Goal: Task Accomplishment & Management: Manage account settings

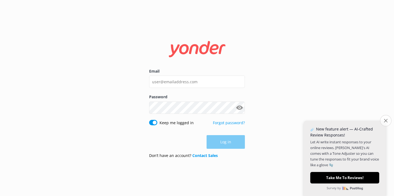
click at [384, 122] on icon "Close survey" at bounding box center [386, 121] width 4 height 4
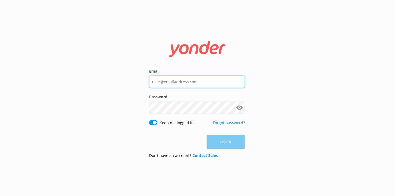
click at [177, 86] on input "Email" at bounding box center [197, 82] width 96 height 12
type input "[PERSON_NAME][EMAIL_ADDRESS][DOMAIN_NAME]"
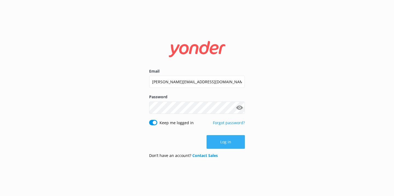
click at [222, 143] on button "Log in" at bounding box center [225, 142] width 38 height 14
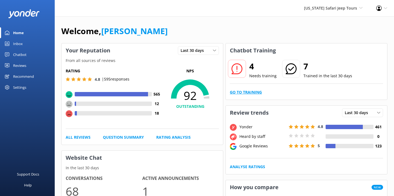
click at [242, 92] on link "Go to Training" at bounding box center [246, 92] width 32 height 6
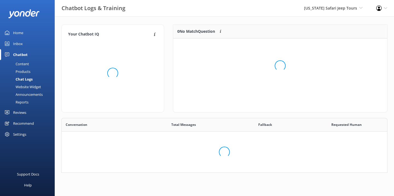
scroll to position [192, 325]
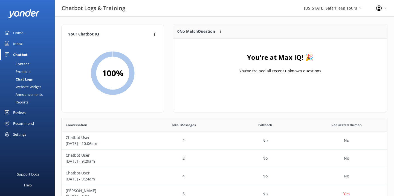
click at [24, 31] on link "Home" at bounding box center [27, 32] width 55 height 11
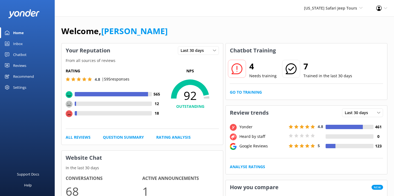
click at [254, 99] on div "4 Needs training 7 Trained in the last 30 days Go to Training" at bounding box center [306, 79] width 161 height 42
click at [256, 94] on link "Go to Training" at bounding box center [246, 92] width 32 height 6
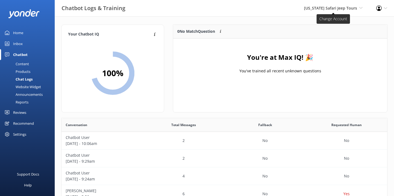
click at [334, 7] on span "[US_STATE] Safari Jeep Tours" at bounding box center [330, 7] width 53 height 5
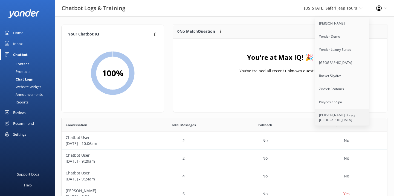
click at [330, 111] on link "[PERSON_NAME] Bungy [GEOGRAPHIC_DATA]" at bounding box center [342, 118] width 55 height 18
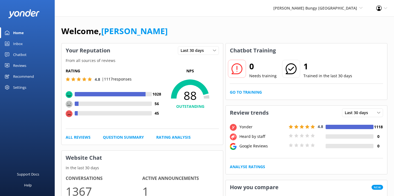
click at [19, 52] on div "Chatbot" at bounding box center [19, 54] width 13 height 11
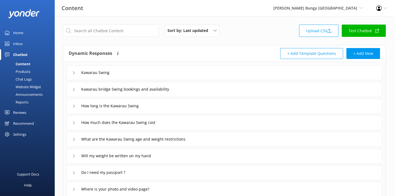
click at [26, 78] on div "Chat Logs" at bounding box center [17, 79] width 28 height 8
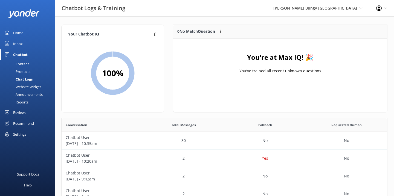
click at [21, 40] on div "Inbox" at bounding box center [18, 43] width 10 height 11
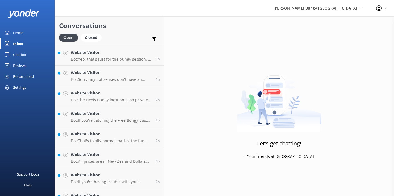
click at [22, 34] on div "Home" at bounding box center [18, 32] width 10 height 11
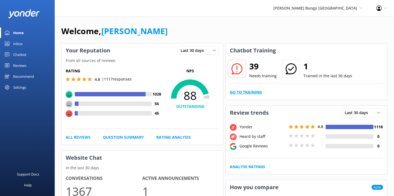
click at [248, 93] on link "Go to Training" at bounding box center [246, 92] width 32 height 6
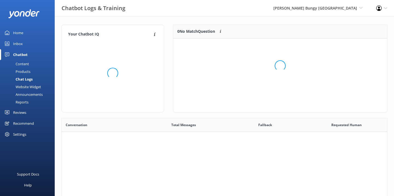
scroll to position [192, 325]
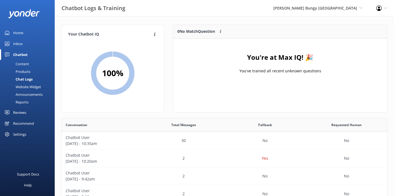
click at [30, 98] on link "Reports" at bounding box center [28, 102] width 51 height 8
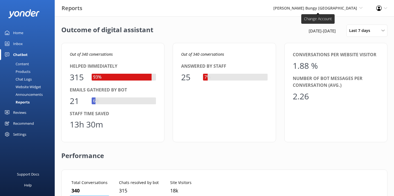
click at [313, 9] on span "[PERSON_NAME] Bungy [GEOGRAPHIC_DATA]" at bounding box center [315, 7] width 84 height 5
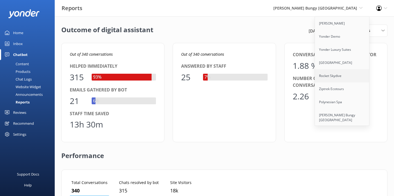
scroll to position [80, 0]
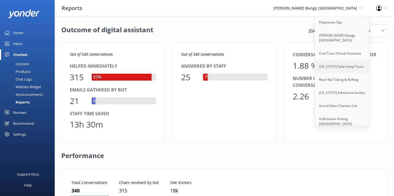
click at [341, 70] on link "[US_STATE] Safari Jeep Tours" at bounding box center [342, 66] width 55 height 13
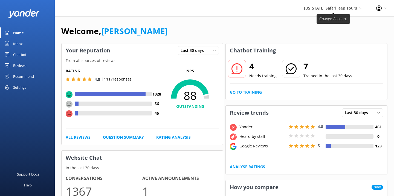
click at [341, 8] on span "[US_STATE] Safari Jeep Tours" at bounding box center [330, 7] width 53 height 5
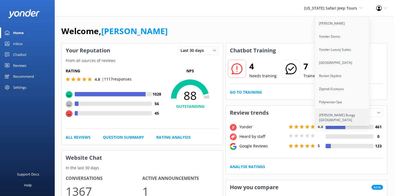
scroll to position [80, 0]
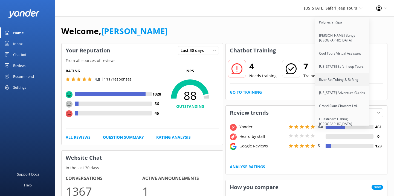
click at [338, 82] on link "River Rat Tubing & Rafting" at bounding box center [342, 79] width 55 height 13
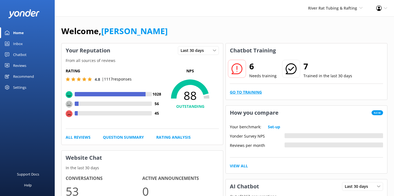
click at [256, 90] on link "Go to Training" at bounding box center [246, 92] width 32 height 6
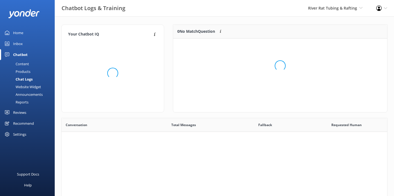
scroll to position [192, 325]
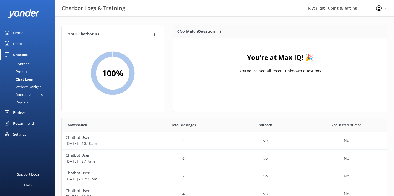
click at [25, 45] on link "Inbox" at bounding box center [27, 43] width 55 height 11
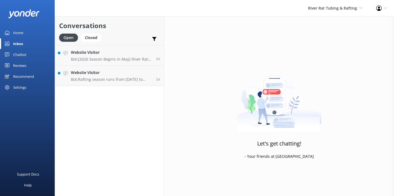
click at [25, 36] on link "Home" at bounding box center [27, 32] width 55 height 11
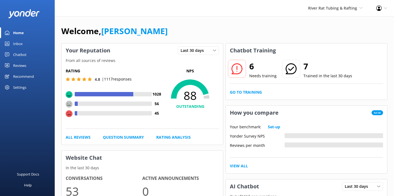
click at [321, 4] on div "River Rat Tubing & Rafting Yonder Zipline Yonder Demo Yonder Luxury Suites Yond…" at bounding box center [335, 8] width 68 height 16
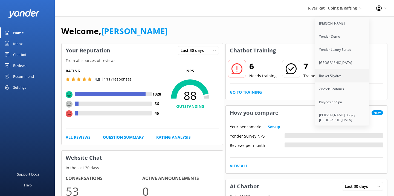
scroll to position [80, 0]
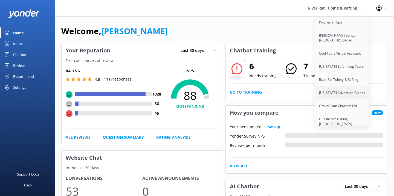
click at [329, 89] on link "[US_STATE] Adventure Guides" at bounding box center [342, 92] width 55 height 13
